Goal: Find specific page/section: Find specific page/section

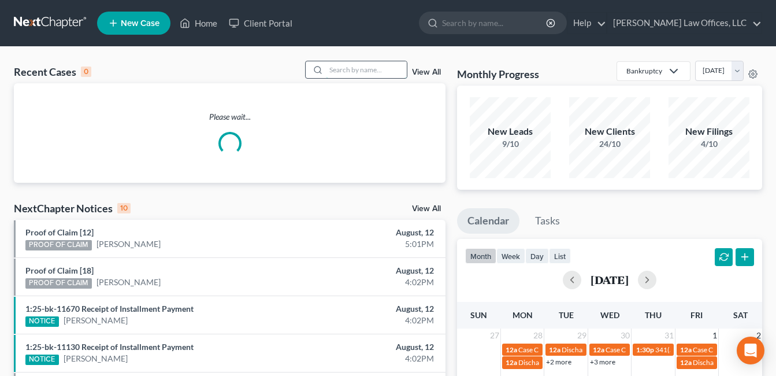
click at [335, 69] on input "search" at bounding box center [366, 69] width 81 height 17
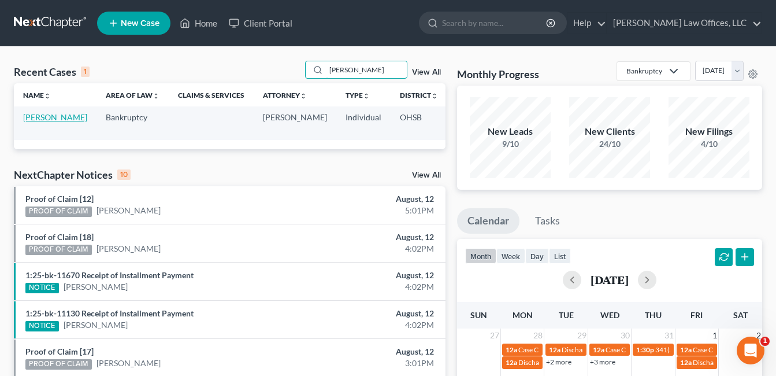
type input "[PERSON_NAME]"
click at [34, 122] on link "[PERSON_NAME]" at bounding box center [55, 117] width 64 height 10
select select "1"
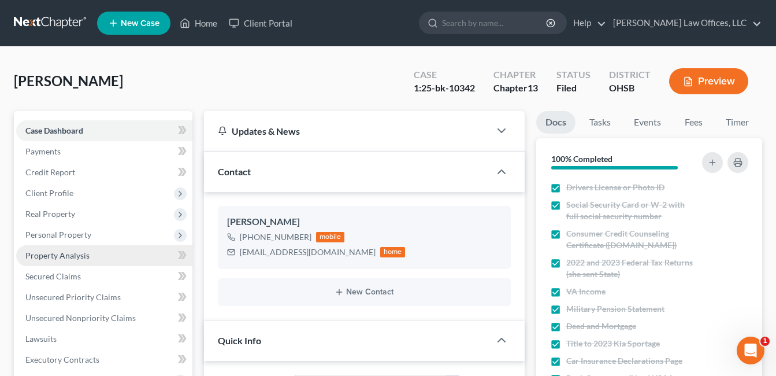
scroll to position [289, 0]
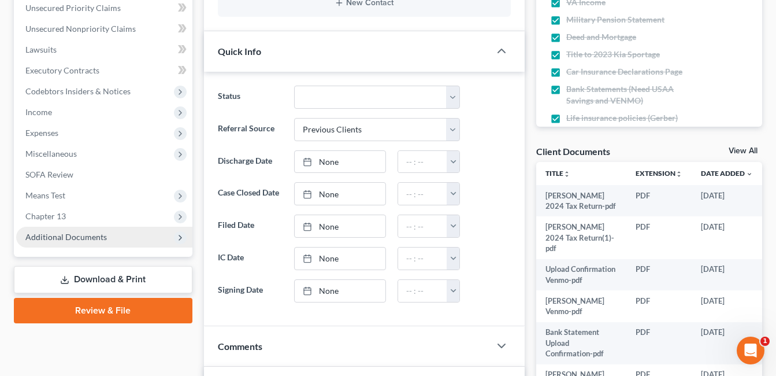
click at [71, 240] on span "Additional Documents" at bounding box center [66, 237] width 82 height 10
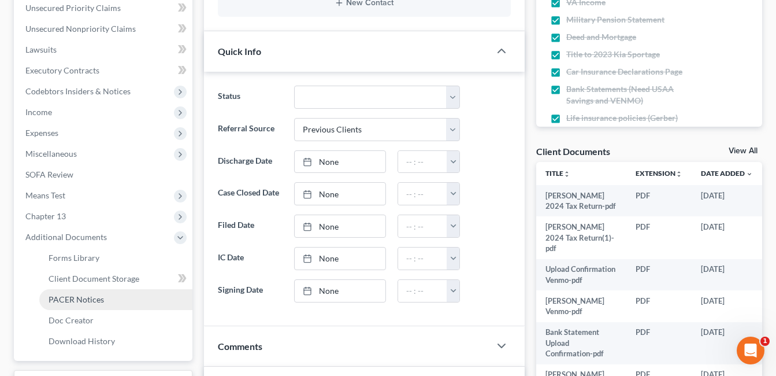
click at [82, 298] on span "PACER Notices" at bounding box center [76, 299] width 55 height 10
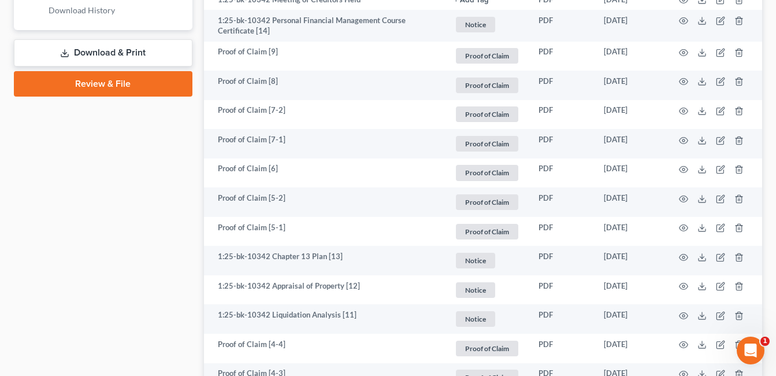
scroll to position [636, 0]
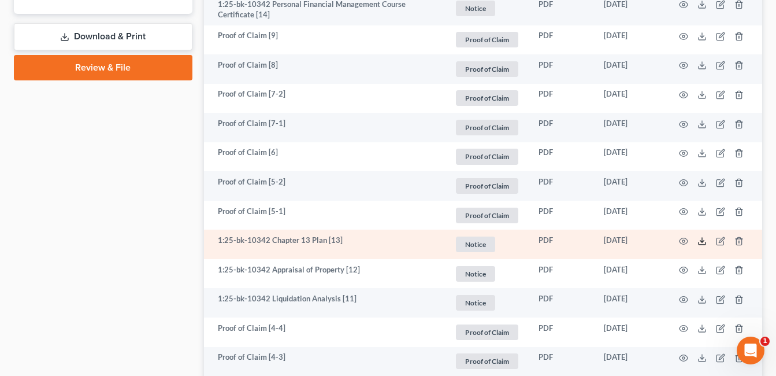
click at [700, 242] on icon at bounding box center [702, 240] width 9 height 9
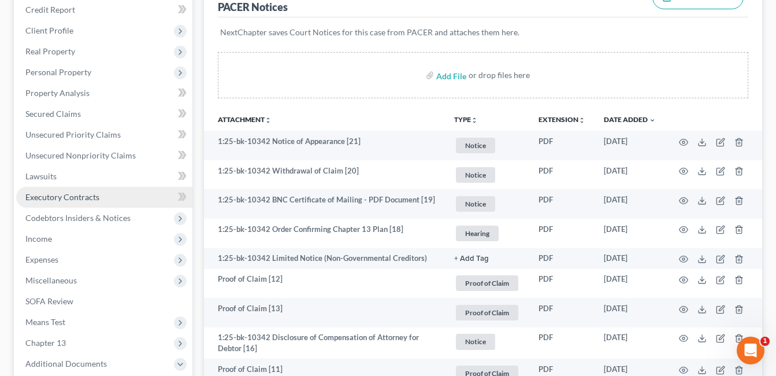
scroll to position [0, 0]
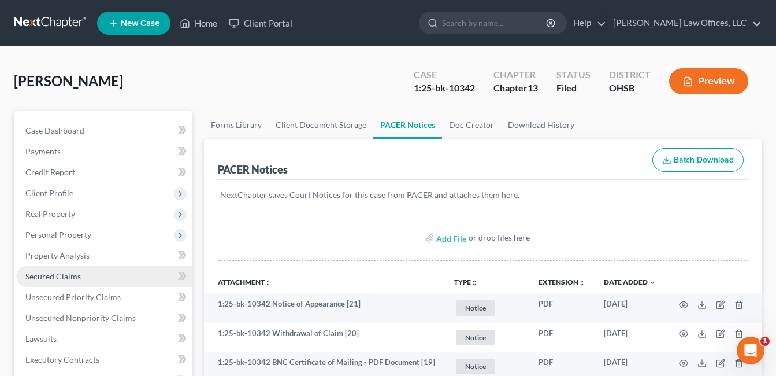
click at [51, 275] on span "Secured Claims" at bounding box center [52, 276] width 55 height 10
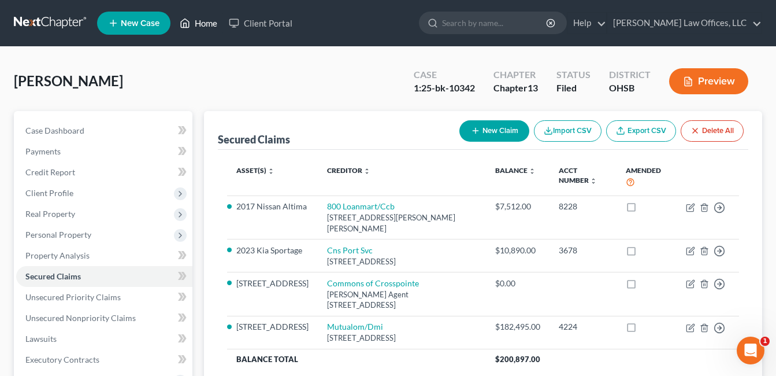
click at [205, 17] on link "Home" at bounding box center [198, 23] width 49 height 21
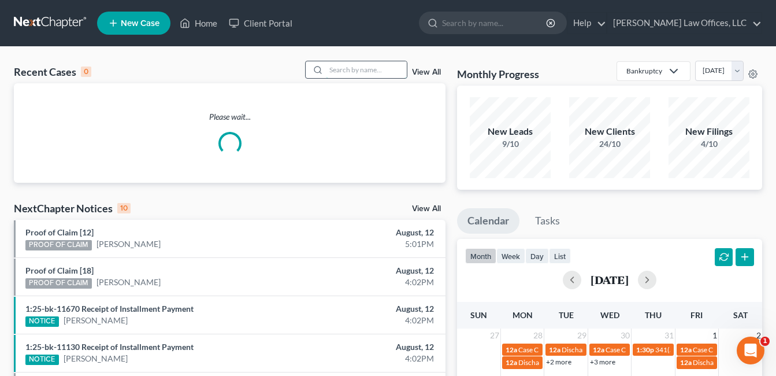
click at [367, 68] on input "search" at bounding box center [366, 69] width 81 height 17
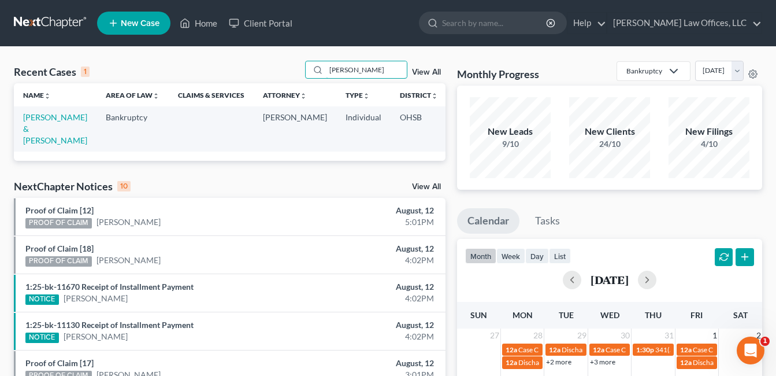
type input "[PERSON_NAME]"
